Goal: Find specific page/section: Find specific page/section

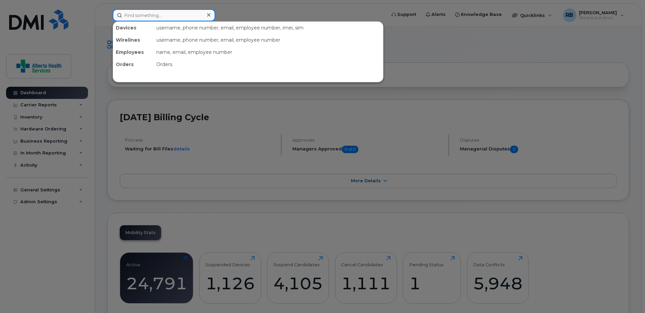
click at [172, 14] on input at bounding box center [164, 15] width 102 height 12
paste input "7809902195"
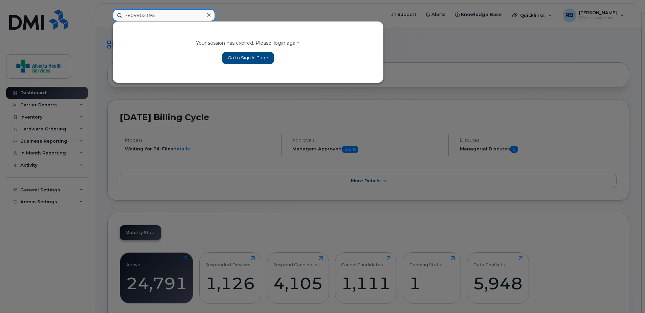
type input "7809902195"
click at [260, 61] on link "Go to Sign In Page" at bounding box center [248, 58] width 52 height 12
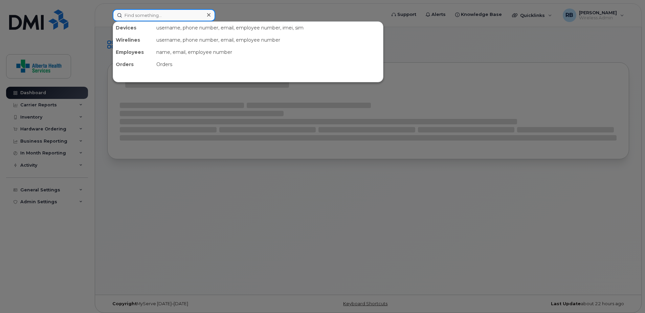
click at [159, 16] on input at bounding box center [164, 15] width 102 height 12
paste input "7809902195"
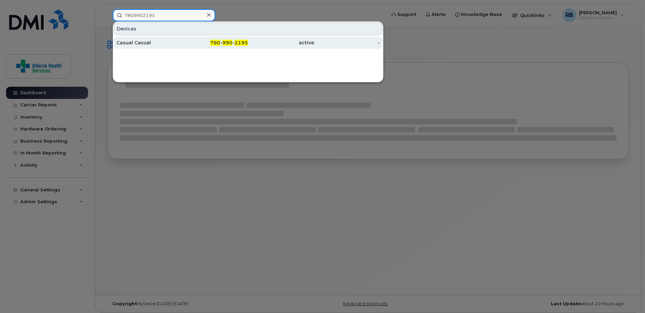
type input "7809902195"
click at [185, 41] on div "780 - 990 - 2195" at bounding box center [215, 42] width 66 height 7
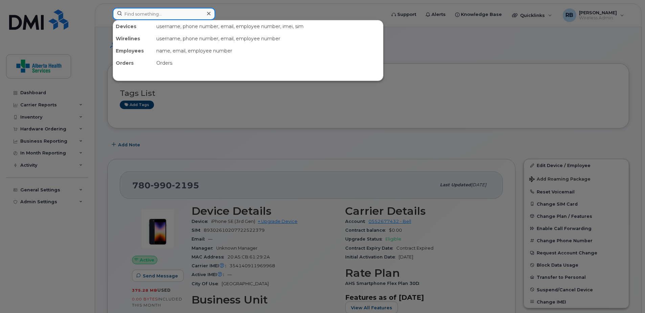
click at [147, 17] on input at bounding box center [164, 14] width 102 height 12
paste input "7802965568"
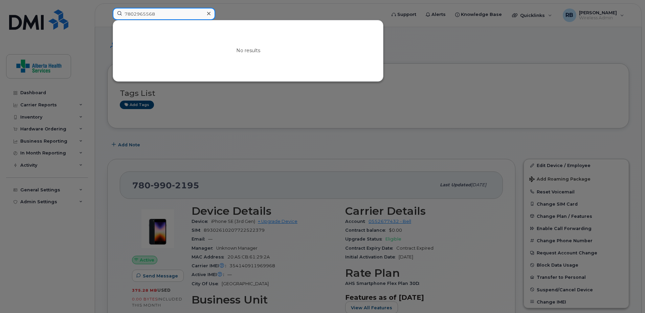
type input "7802965568"
